Goal: Task Accomplishment & Management: Complete application form

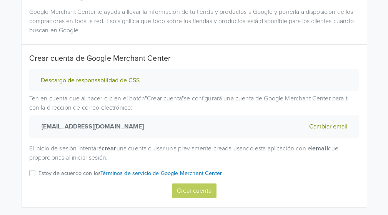
scroll to position [99, 0]
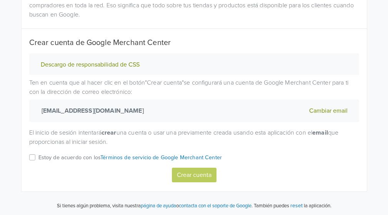
click at [38, 157] on label "Estoy de acuerdo con los Términos de servicio de Google Merchant Center" at bounding box center [130, 160] width 184 height 15
click at [0, 0] on input "Estoy de acuerdo con los Términos de servicio de Google Merchant Center" at bounding box center [0, 0] width 0 height 0
click at [195, 176] on button "Crear cuenta" at bounding box center [194, 175] width 45 height 15
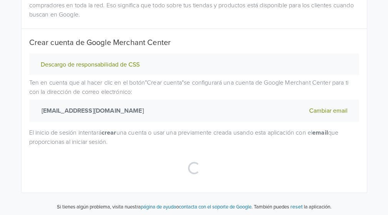
select select "cl"
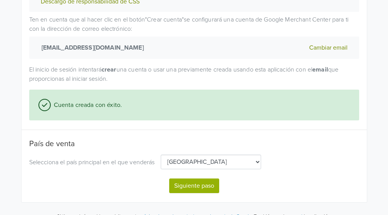
scroll to position [173, 0]
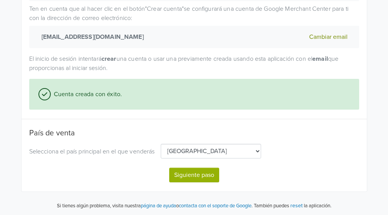
click at [176, 172] on button "Siguiente paso" at bounding box center [194, 175] width 50 height 15
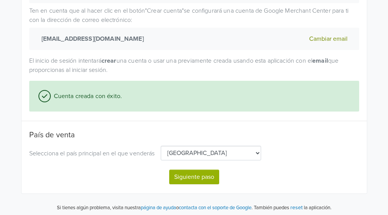
select select "cl"
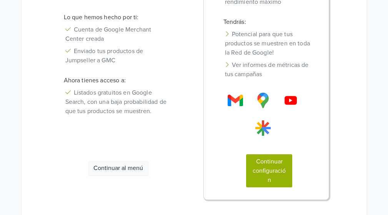
scroll to position [215, 0]
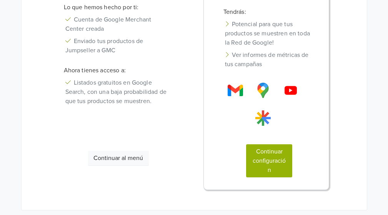
click at [142, 151] on button "Continuar al menú" at bounding box center [118, 158] width 61 height 15
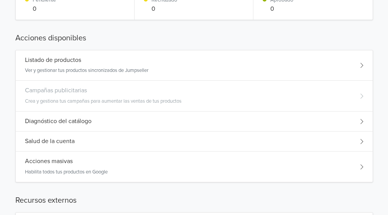
scroll to position [176, 0]
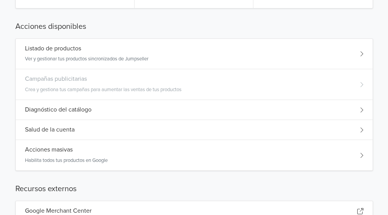
click at [72, 113] on div "Diagnóstico del catálogo" at bounding box center [194, 110] width 357 height 20
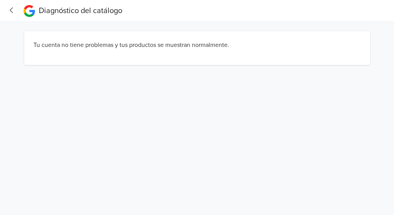
click at [12, 10] on icon "button" at bounding box center [12, 10] width 10 height 8
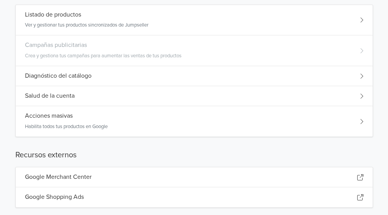
scroll to position [220, 0]
